Goal: Find specific page/section: Find specific page/section

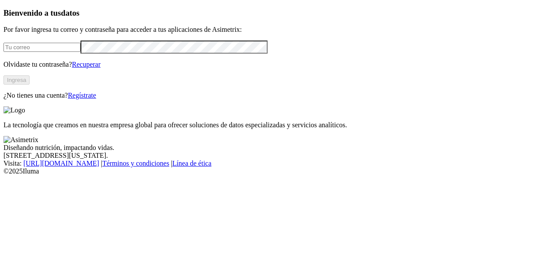
type input "[PERSON_NAME][EMAIL_ADDRESS][PERSON_NAME][DOMAIN_NAME]"
click at [30, 84] on button "Ingresa" at bounding box center [16, 79] width 26 height 9
